Goal: Task Accomplishment & Management: Manage account settings

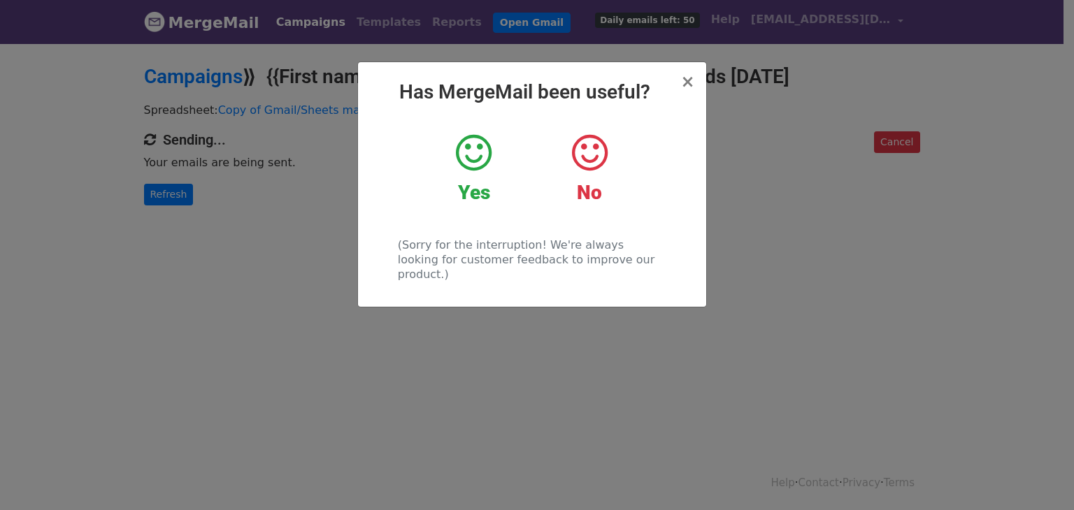
click at [484, 163] on icon at bounding box center [474, 153] width 36 height 42
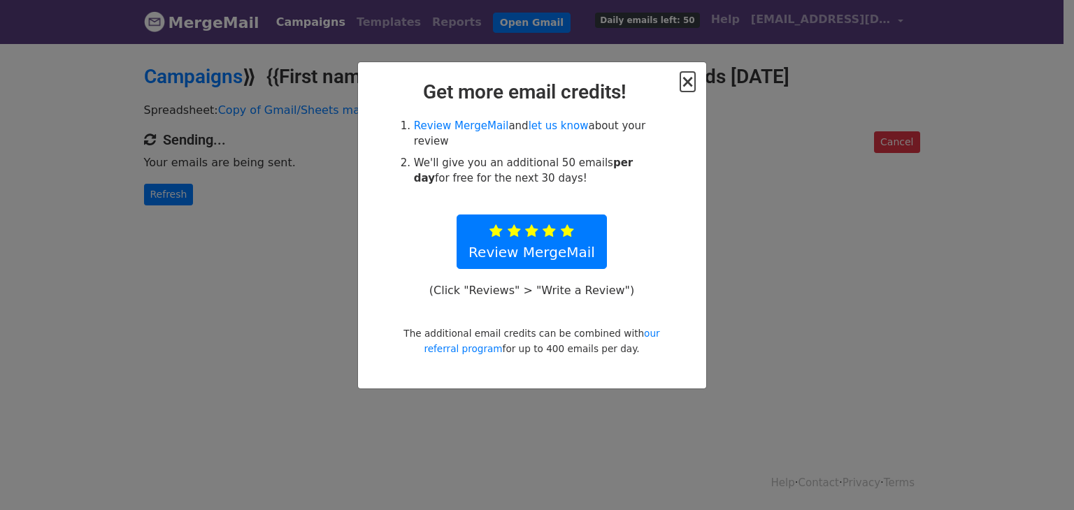
click at [687, 82] on span "×" at bounding box center [687, 82] width 14 height 20
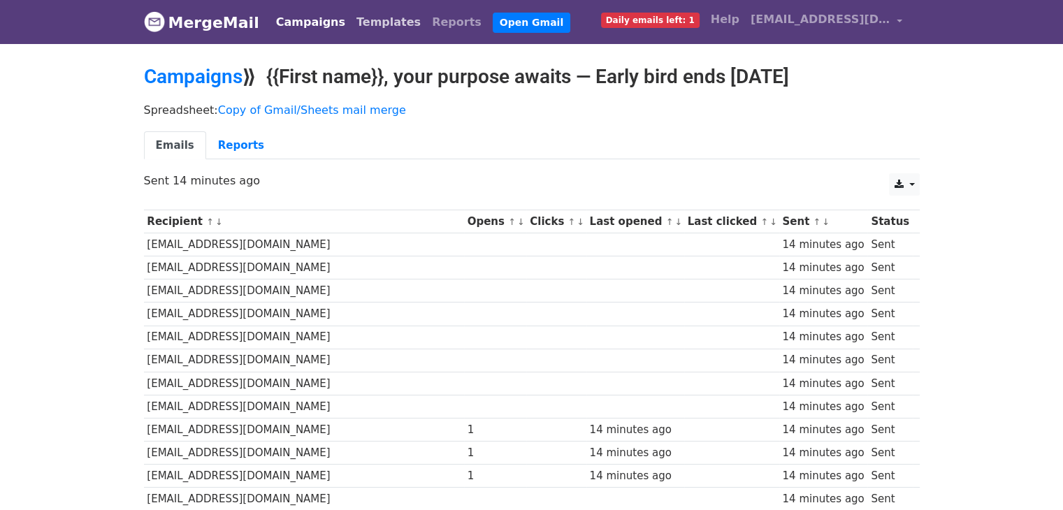
click at [360, 20] on link "Templates" at bounding box center [389, 22] width 76 height 28
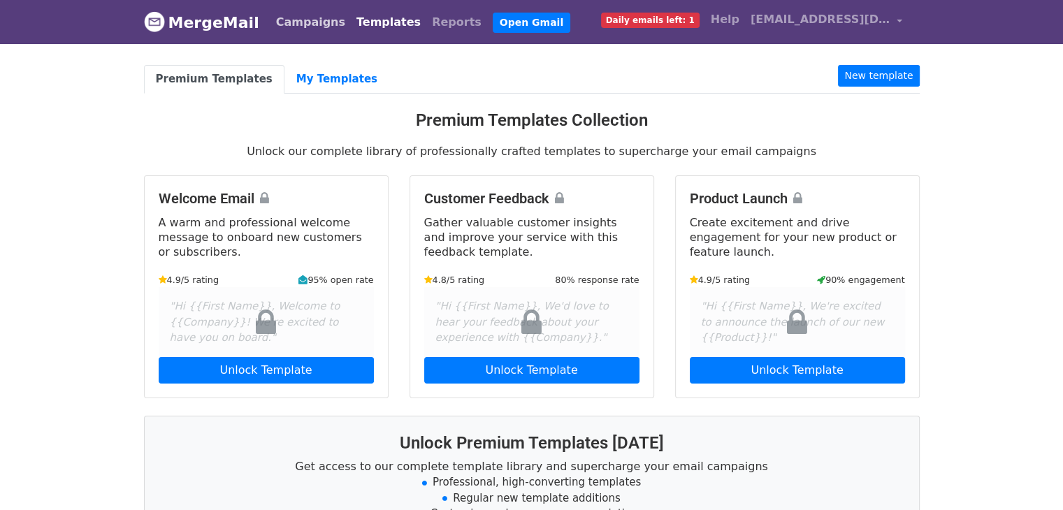
click at [300, 31] on link "Campaigns" at bounding box center [311, 22] width 80 height 28
click at [301, 24] on link "Campaigns" at bounding box center [311, 22] width 80 height 28
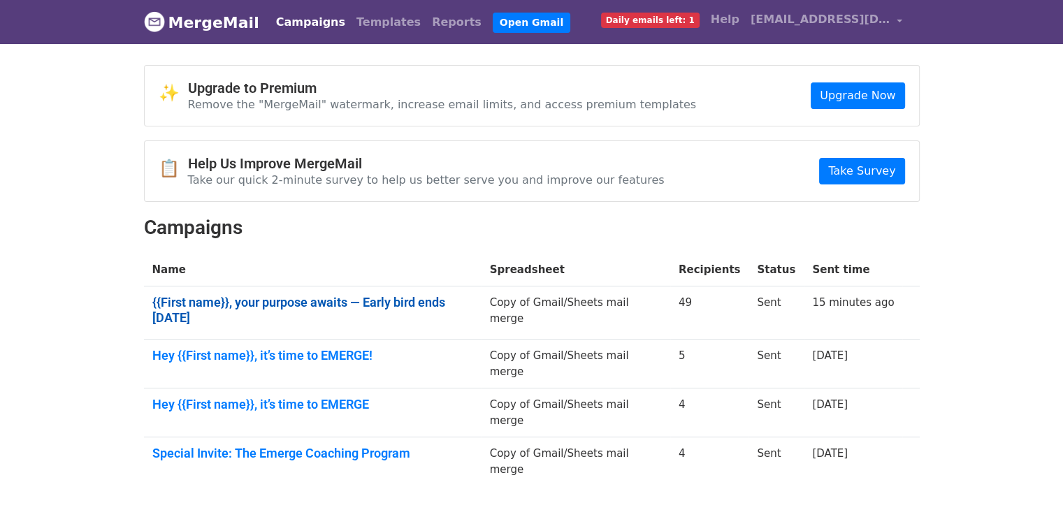
click at [401, 296] on link "{{First name}}, your purpose awaits — Early bird ends Aug 31" at bounding box center [312, 310] width 321 height 30
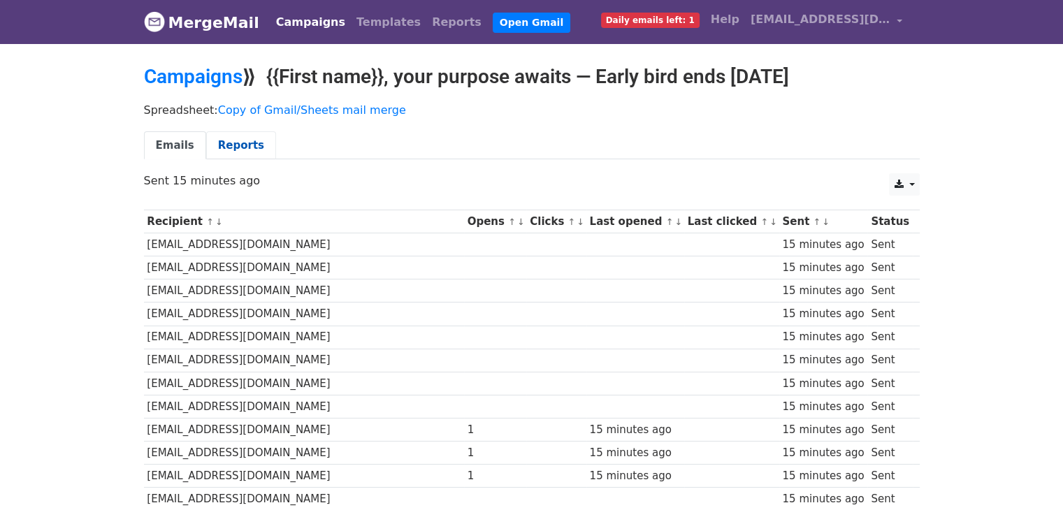
click at [246, 138] on link "Reports" at bounding box center [241, 145] width 70 height 29
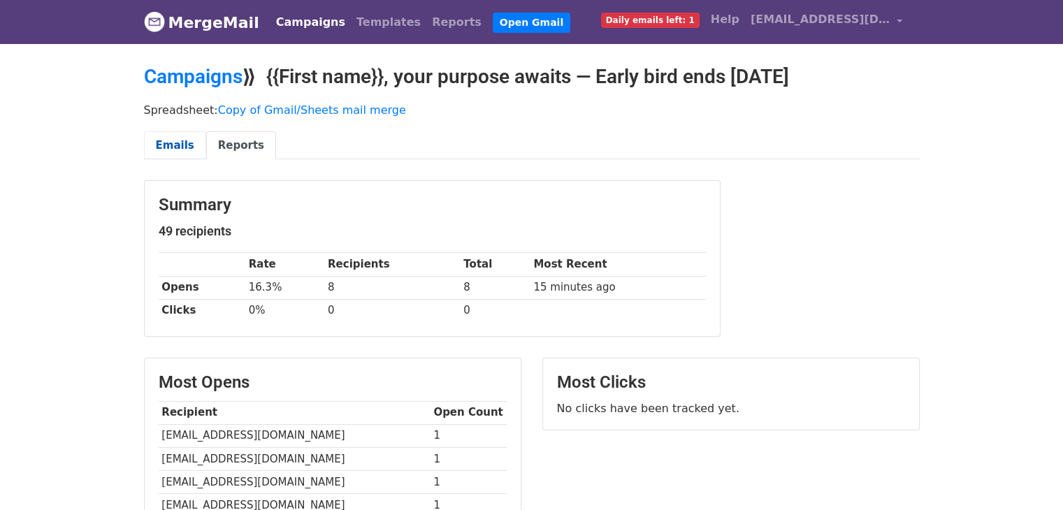
click at [162, 141] on link "Emails" at bounding box center [175, 145] width 62 height 29
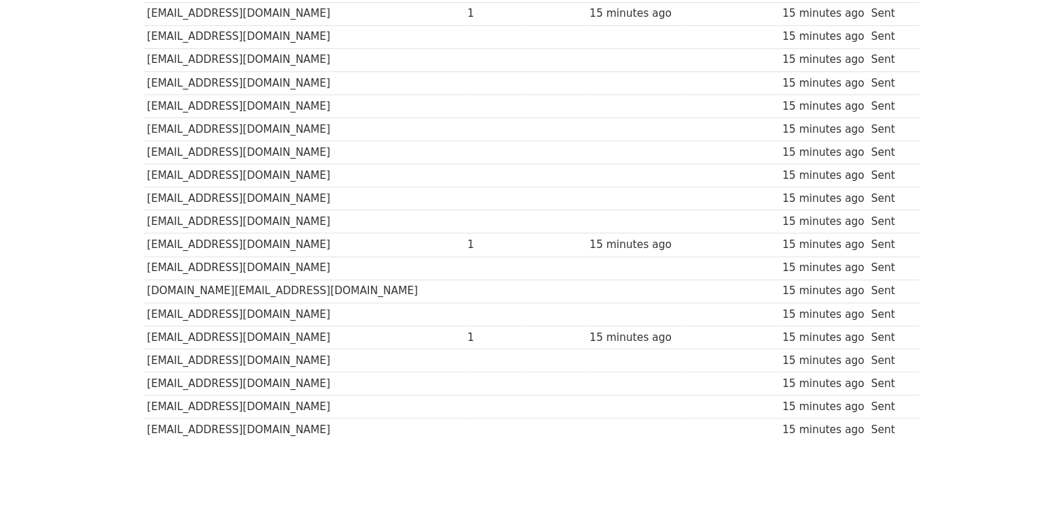
scroll to position [973, 0]
